Goal: Transaction & Acquisition: Purchase product/service

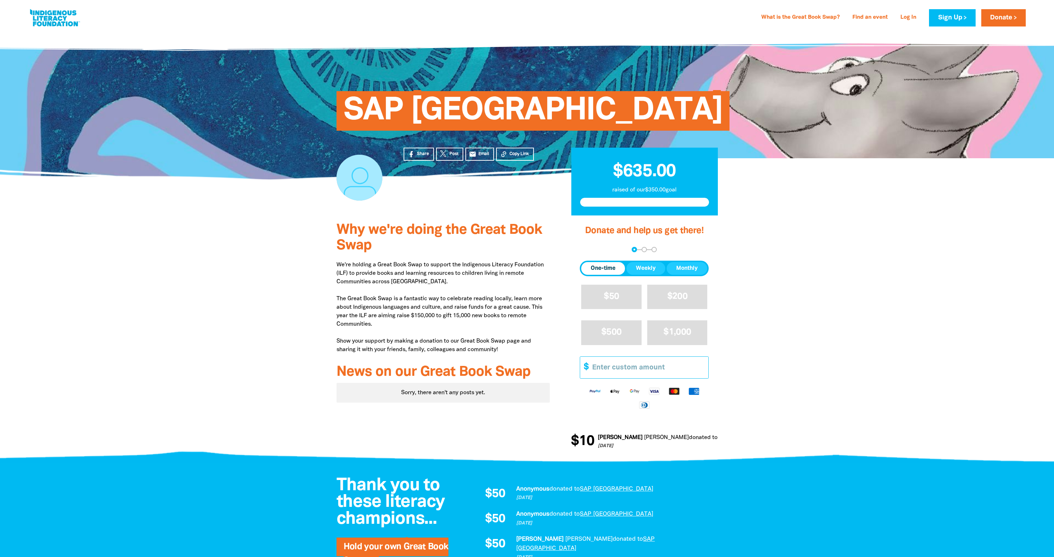
click at [609, 369] on input "Other Amount" at bounding box center [647, 368] width 121 height 22
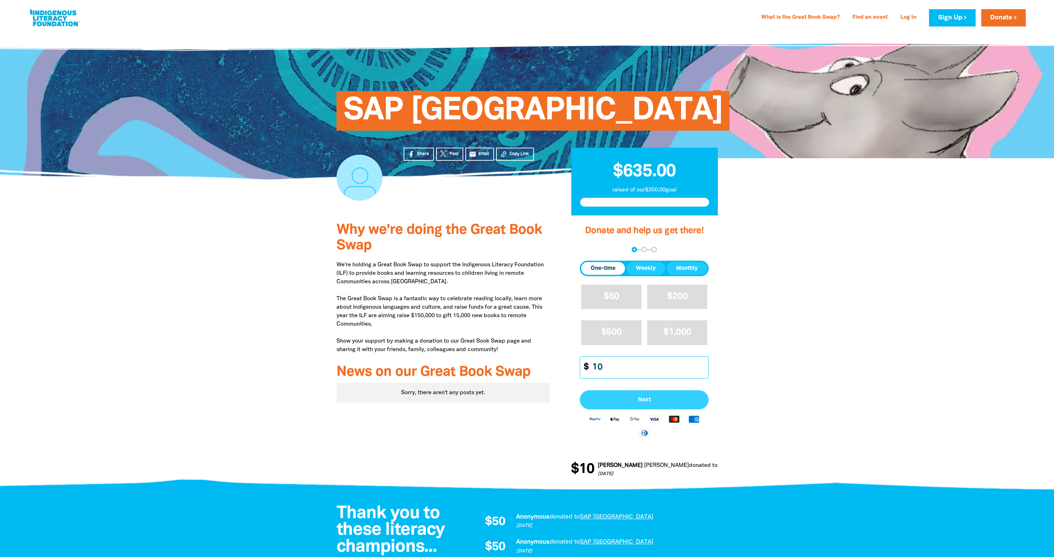
type input "10"
click at [665, 398] on span "Next" at bounding box center [643, 400] width 113 height 6
select select "AU"
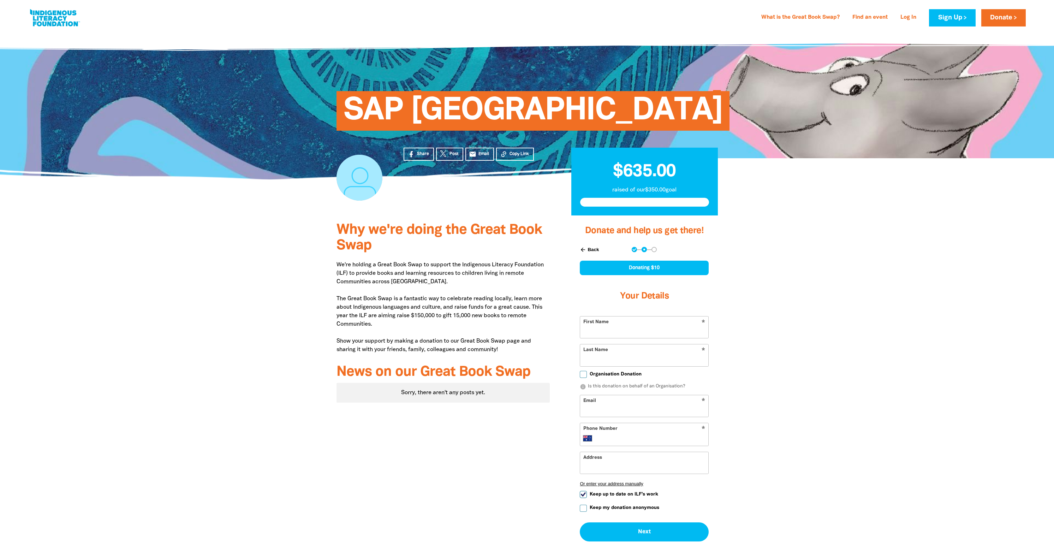
click at [669, 336] on input "First Name" at bounding box center [644, 327] width 128 height 22
type input "Ben"
type input "Brouard"
type input "[EMAIL_ADDRESS][DOMAIN_NAME]"
click at [618, 495] on span "Keep up to date on ILF's work" at bounding box center [623, 494] width 68 height 7
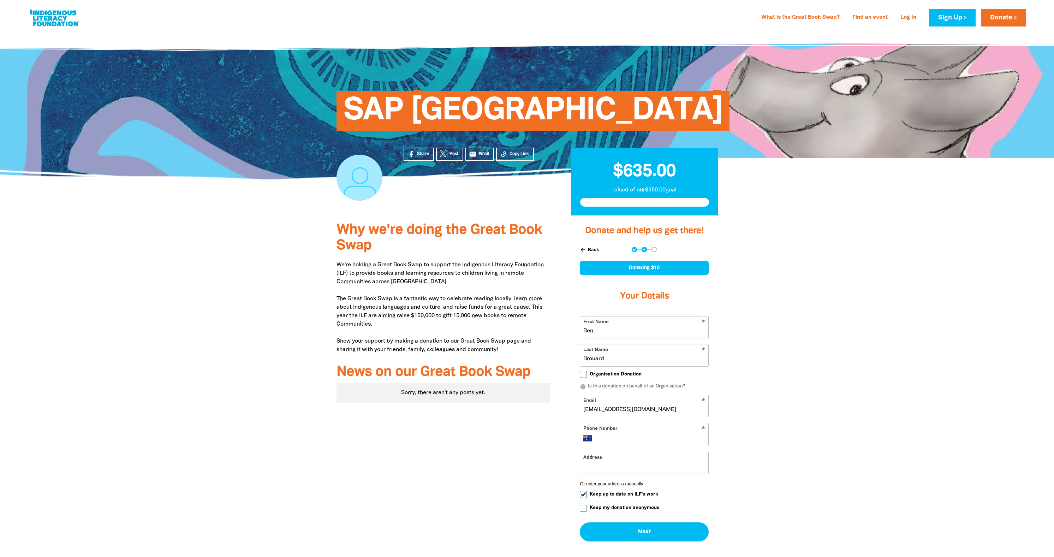
click at [587, 495] on input "Keep up to date on ILF's work" at bounding box center [583, 494] width 7 height 7
checkbox input "false"
click at [677, 435] on input "Phone Number" at bounding box center [651, 438] width 108 height 8
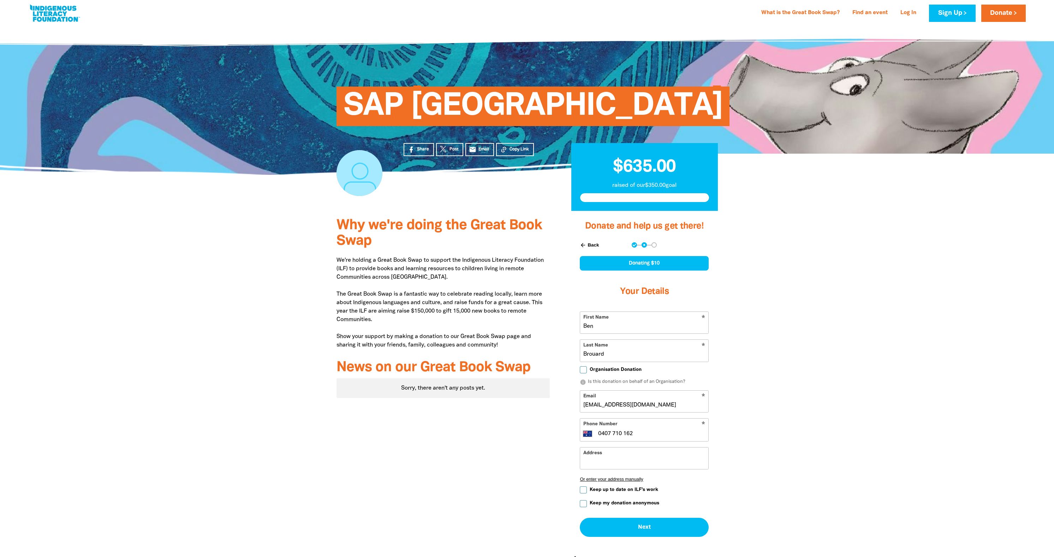
scroll to position [23, 0]
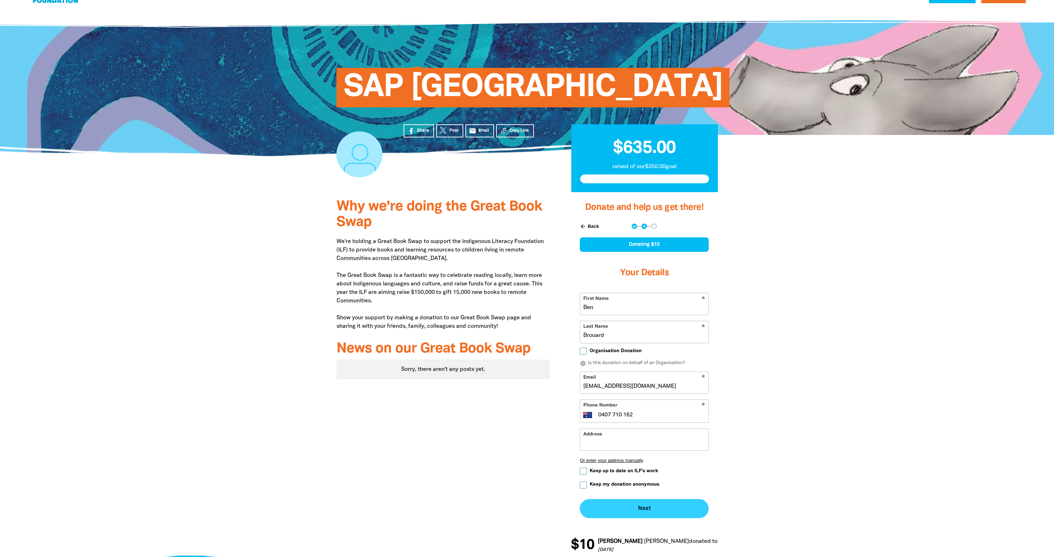
type input "0407 710 162"
click at [672, 513] on button "Next chevron_right" at bounding box center [644, 508] width 129 height 19
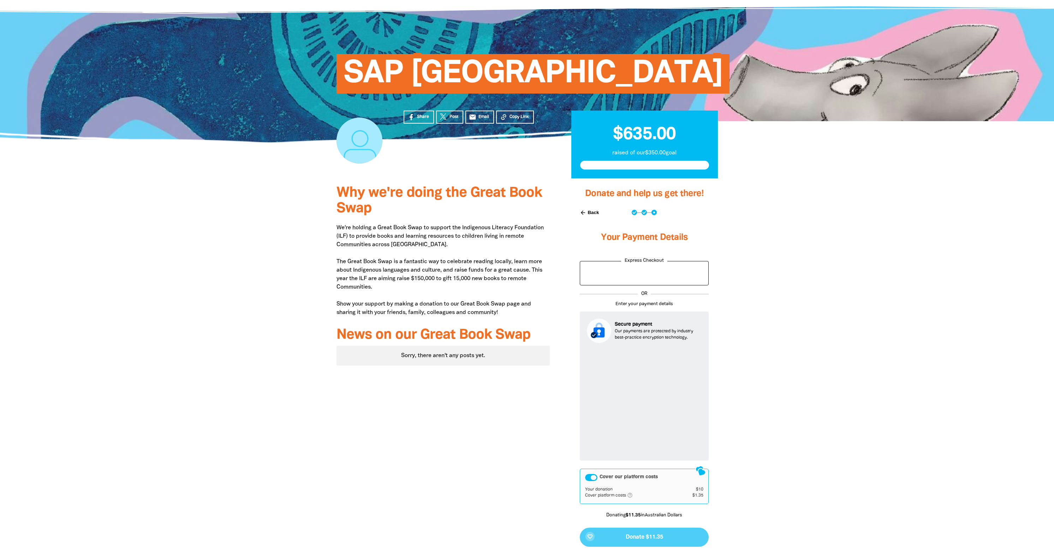
scroll to position [41, 0]
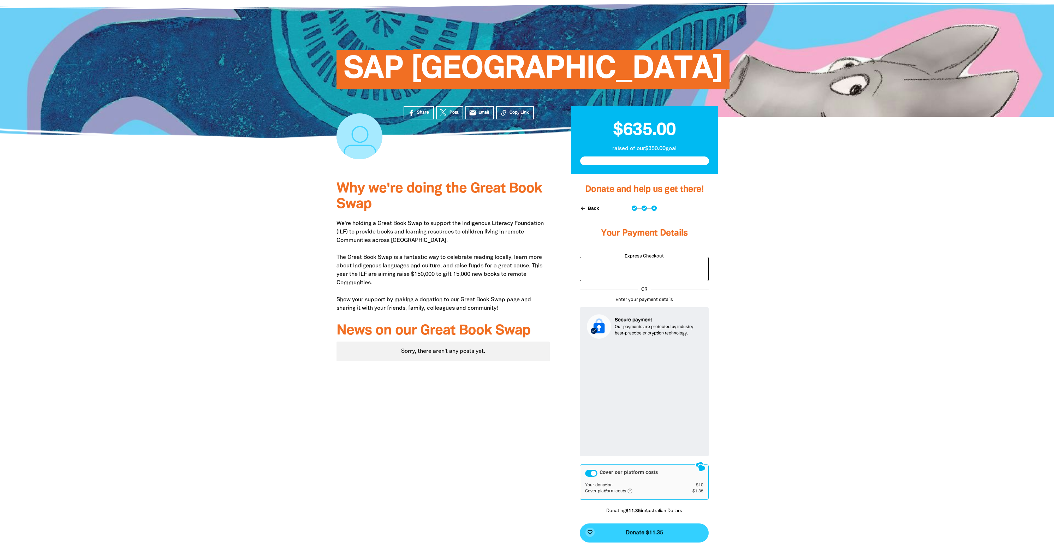
click at [655, 531] on span "Donate $11.35" at bounding box center [643, 533] width 37 height 6
